Goal: Find specific page/section: Find specific page/section

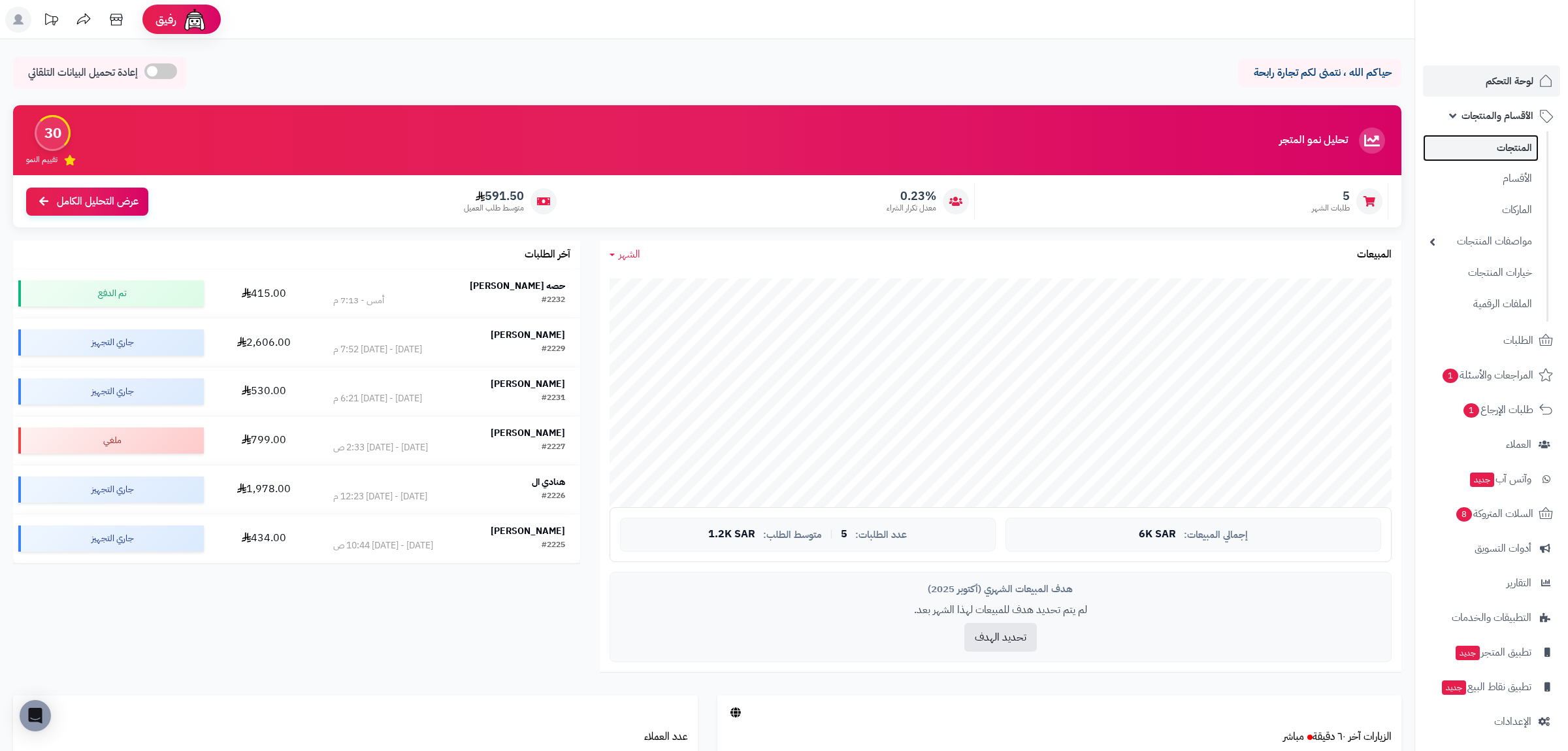
click at [1512, 146] on link "المنتجات" at bounding box center [1481, 148] width 115 height 27
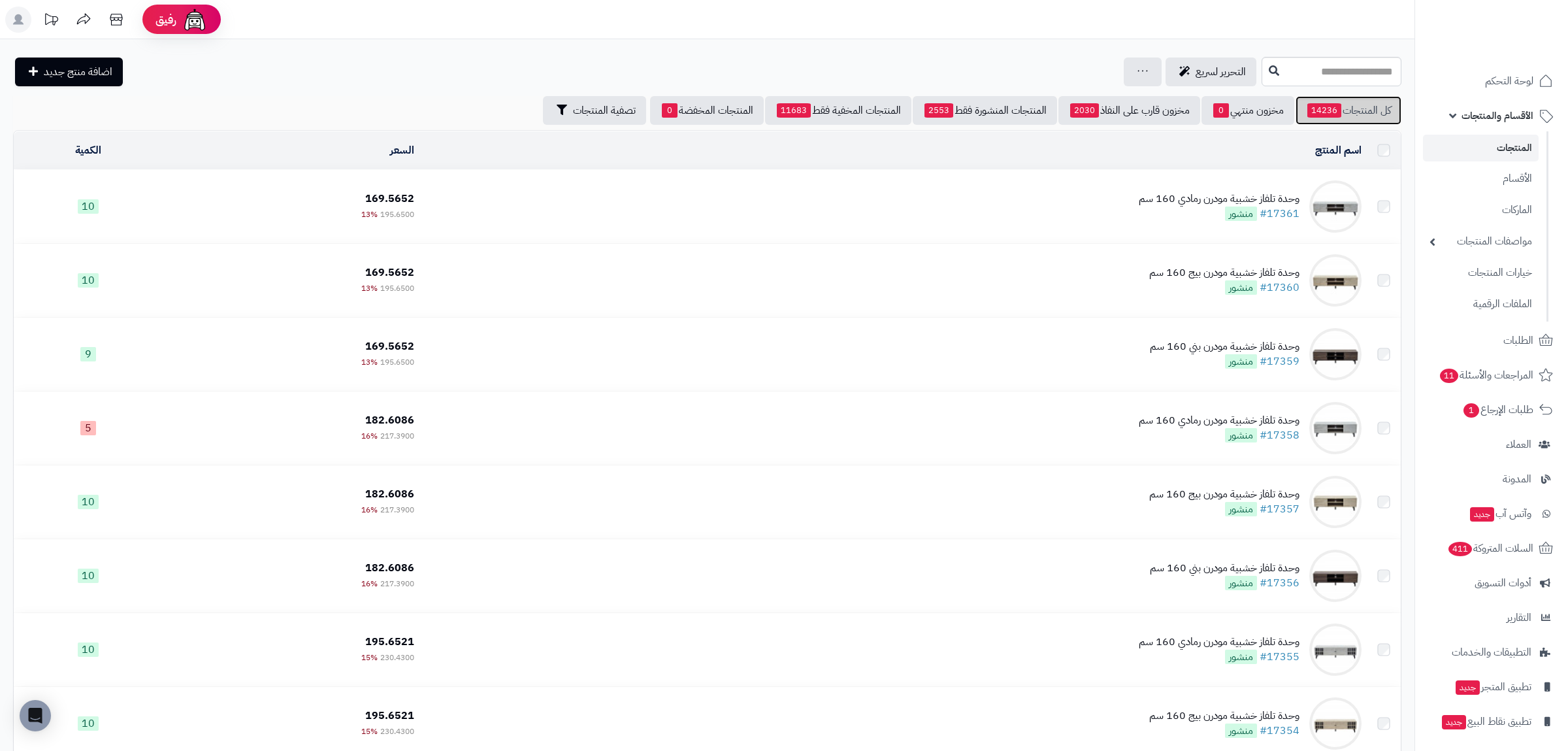
click at [1345, 110] on link "كل المنتجات 14236" at bounding box center [1348, 110] width 106 height 29
